Goal: Complete application form

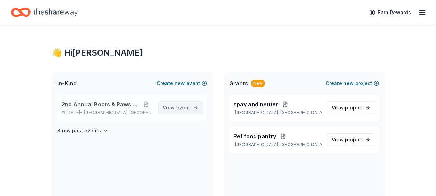
click at [183, 107] on span "event" at bounding box center [183, 107] width 14 height 6
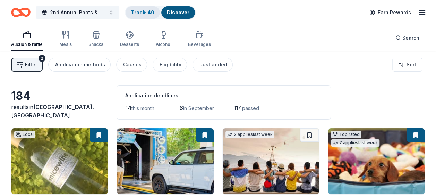
click at [145, 12] on link "Track · 40" at bounding box center [142, 12] width 23 height 6
click at [24, 65] on button "Filter 2" at bounding box center [27, 65] width 32 height 14
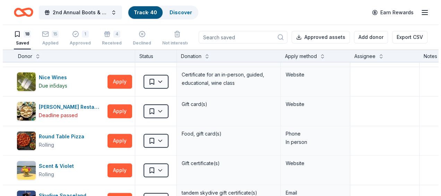
scroll to position [236, 0]
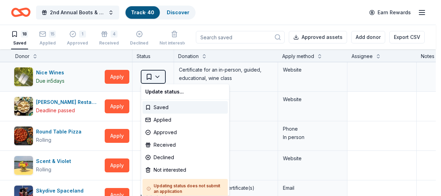
click at [160, 76] on html "2nd Annual Boots & Paws Gala Track · 40 Discover Earn Rewards 18 Saved 15 Appli…" at bounding box center [220, 98] width 441 height 196
click at [160, 145] on div "Received" at bounding box center [185, 144] width 85 height 12
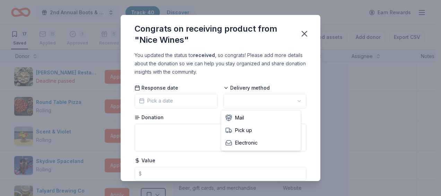
scroll to position [0, 0]
click at [294, 101] on html "2nd Annual Boots & Paws Gala Track · 40 Discover Earn Rewards 17 Saved 15 Appli…" at bounding box center [220, 98] width 441 height 196
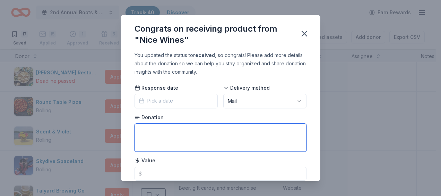
click at [228, 130] on textarea at bounding box center [221, 138] width 172 height 28
type textarea "wine tasting class"
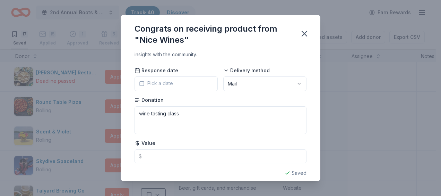
scroll to position [24, 0]
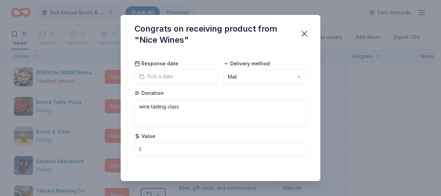
click at [238, 171] on div "You updated the status to received , so congrats! Please add more details about…" at bounding box center [221, 116] width 200 height 130
click at [308, 35] on icon "button" at bounding box center [305, 34] width 10 height 10
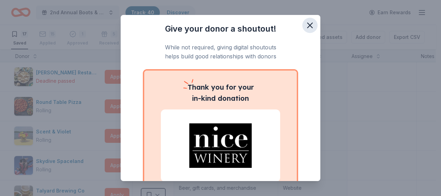
click at [305, 23] on icon "button" at bounding box center [310, 25] width 10 height 10
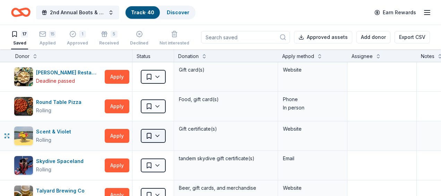
click at [156, 134] on html "2nd Annual Boots & Paws Gala Track · 40 Discover Earn Rewards 17 Saved 15 Appli…" at bounding box center [220, 98] width 441 height 196
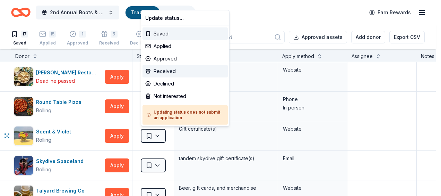
click at [170, 69] on div "Received" at bounding box center [185, 71] width 85 height 12
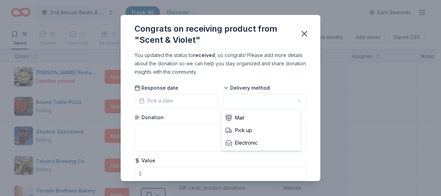
click at [293, 101] on html "2nd Annual Boots & Paws Gala Track · 40 Discover Earn Rewards 16 Saved 15 Appli…" at bounding box center [220, 98] width 441 height 196
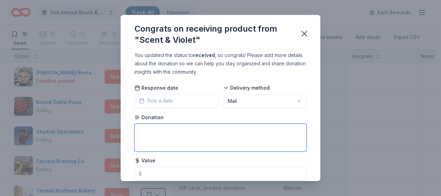
click at [233, 128] on textarea at bounding box center [221, 138] width 172 height 28
type textarea "gift card"
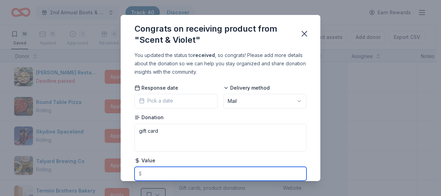
click at [184, 171] on input "text" at bounding box center [221, 174] width 172 height 14
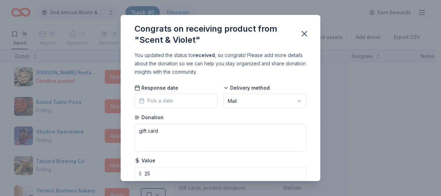
type input "25.00"
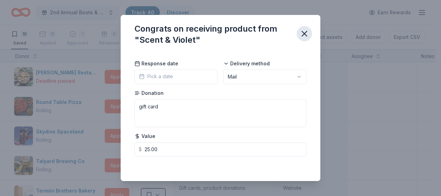
click at [305, 35] on icon "button" at bounding box center [305, 34] width 10 height 10
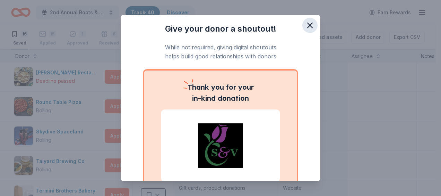
click at [305, 24] on icon "button" at bounding box center [310, 25] width 10 height 10
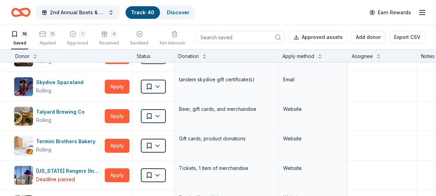
scroll to position [292, 0]
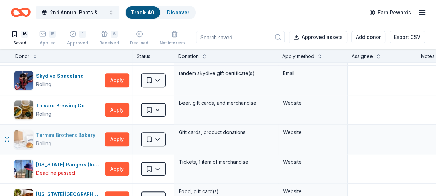
click at [79, 135] on div "Termini Brothers Bakery" at bounding box center [67, 135] width 62 height 8
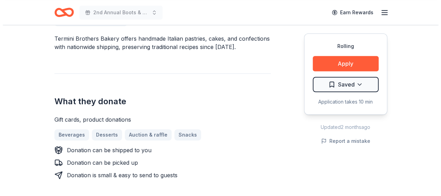
scroll to position [222, 0]
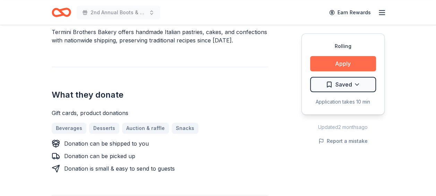
click at [361, 62] on button "Apply" at bounding box center [343, 63] width 66 height 15
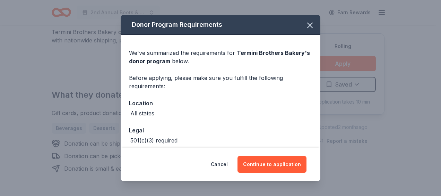
click at [361, 62] on div "Donor Program Requirements We've summarized the requirements for Termini Brothe…" at bounding box center [220, 98] width 441 height 196
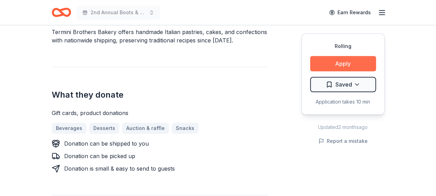
click at [359, 67] on button "Apply" at bounding box center [343, 63] width 66 height 15
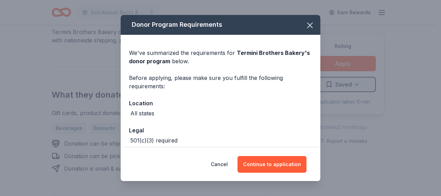
scroll to position [34, 0]
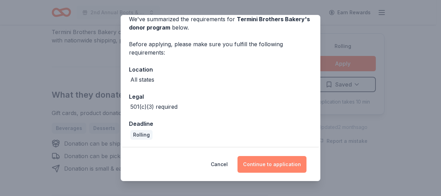
click at [276, 161] on button "Continue to application" at bounding box center [272, 164] width 69 height 17
